Goal: Task Accomplishment & Management: Manage account settings

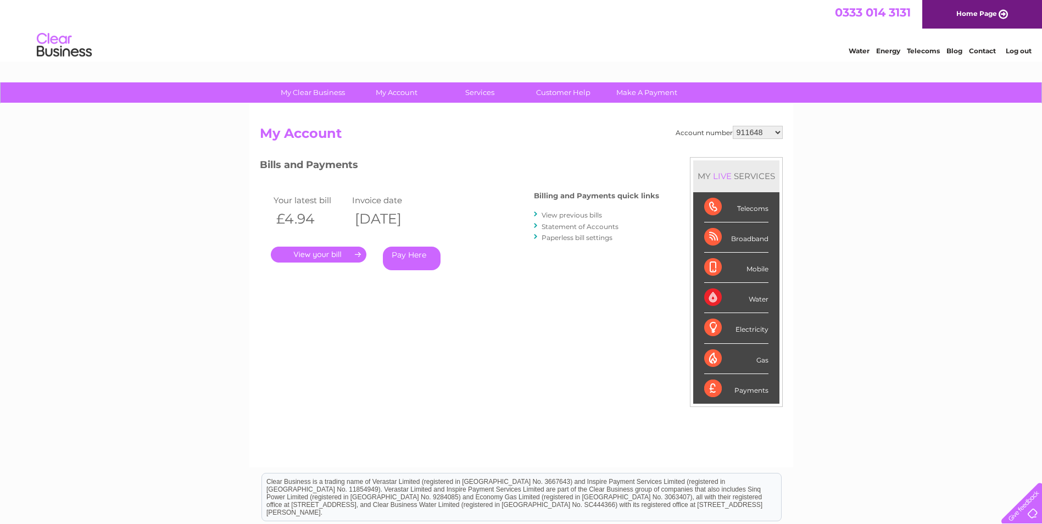
click at [775, 132] on select "911648 975946 979041 980046 990352 990353 990356 990361 997232 1080773 1081707 …" at bounding box center [758, 132] width 50 height 13
select select "1121407"
click at [733, 126] on select "911648 975946 979041 980046 990352 990353 990356 990361 997232 1080773 1081707 …" at bounding box center [758, 132] width 50 height 13
click at [347, 258] on link "." at bounding box center [319, 255] width 96 height 16
click at [560, 215] on link "View previous bills" at bounding box center [572, 215] width 60 height 8
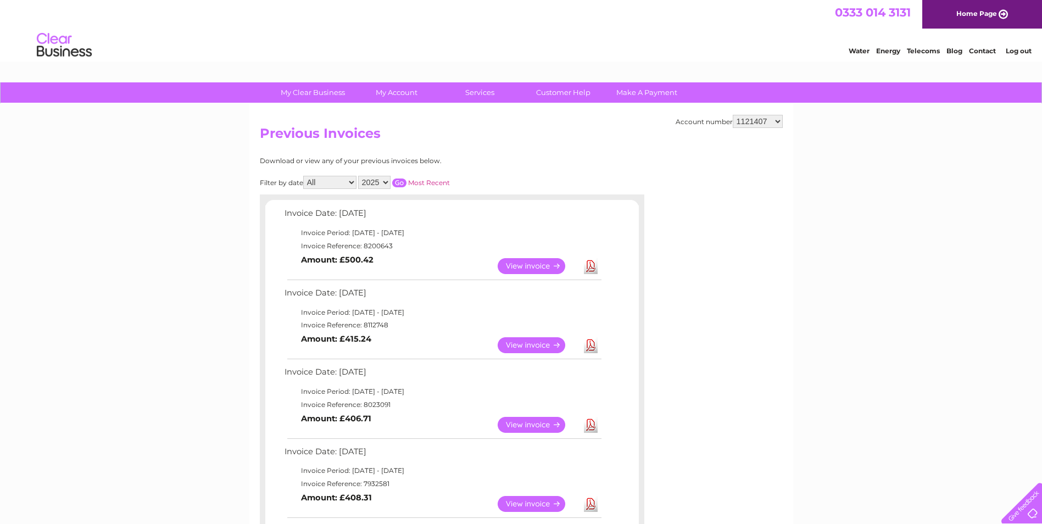
click at [535, 348] on link "View" at bounding box center [538, 345] width 81 height 16
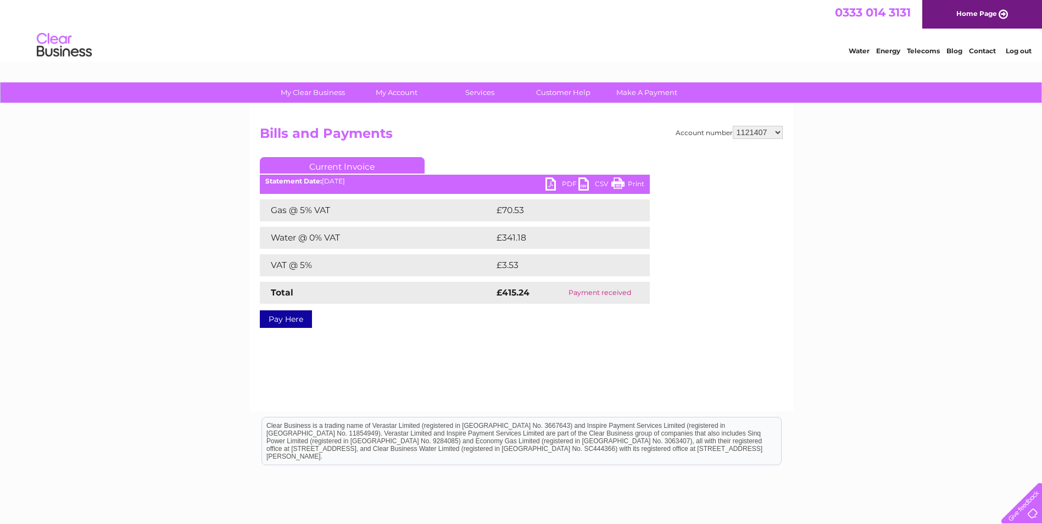
click at [553, 188] on link "PDF" at bounding box center [562, 185] width 33 height 16
